Goal: Browse casually

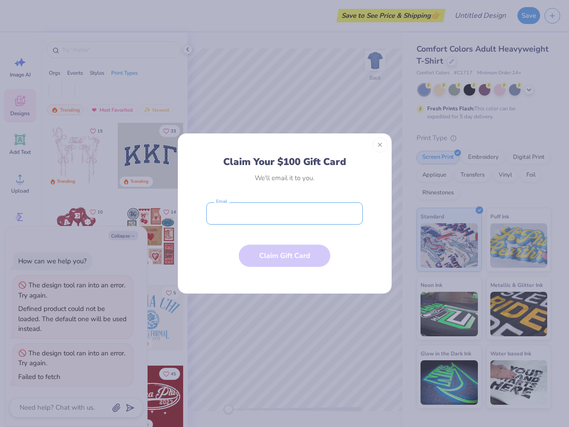
type textarea "x"
click at [284, 213] on input "email" at bounding box center [284, 213] width 156 height 22
click at [380, 145] on button "Close" at bounding box center [379, 144] width 15 height 15
